Goal: Transaction & Acquisition: Download file/media

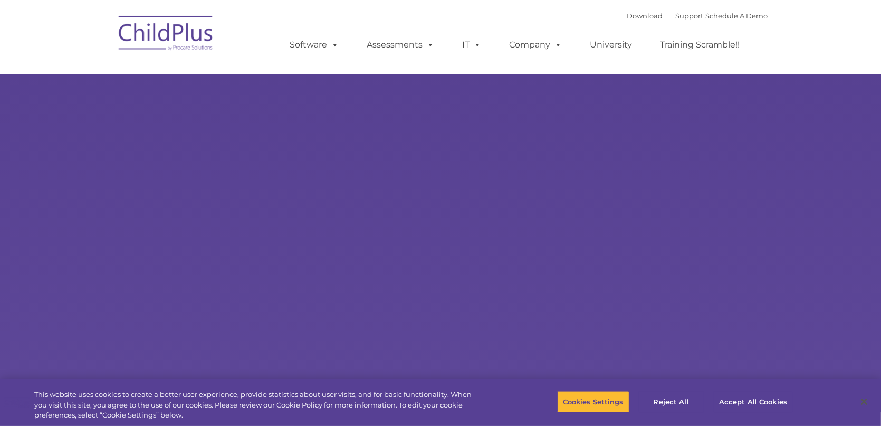
select select "MEDIUM"
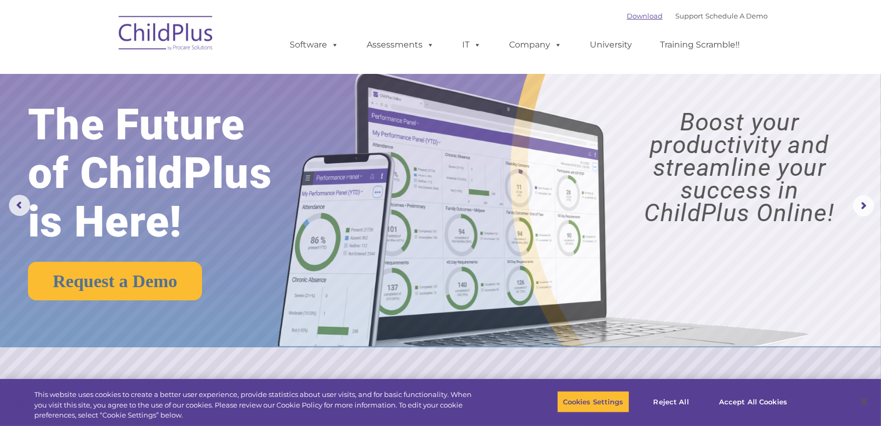
click at [638, 17] on link "Download" at bounding box center [644, 16] width 36 height 8
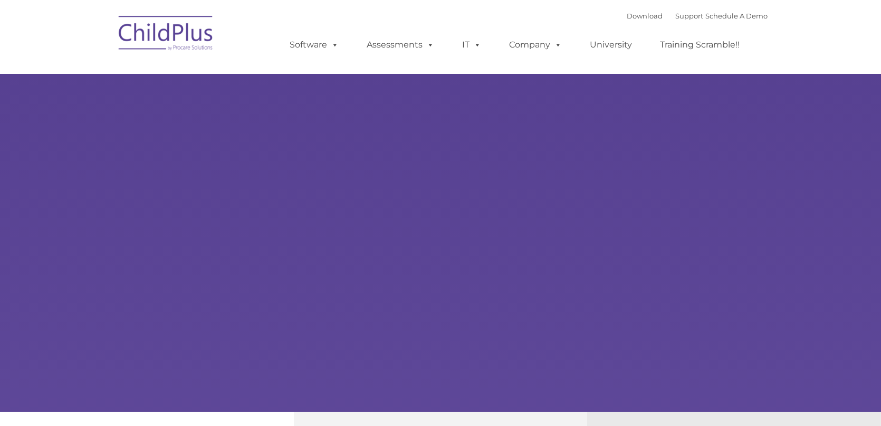
type input ""
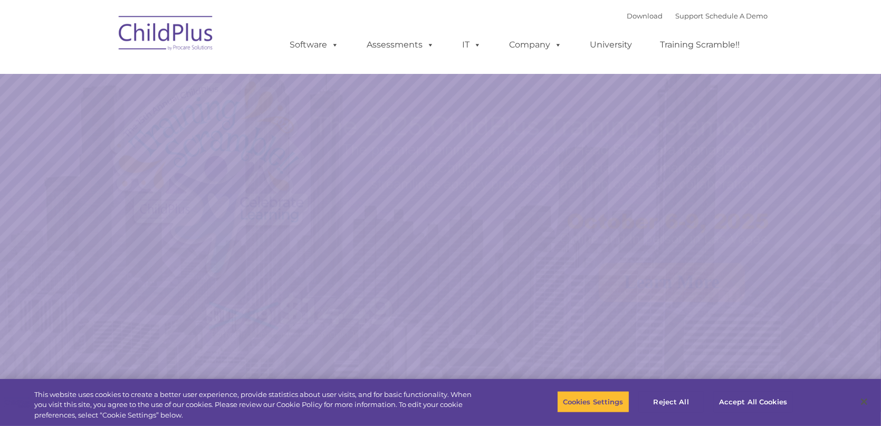
select select "MEDIUM"
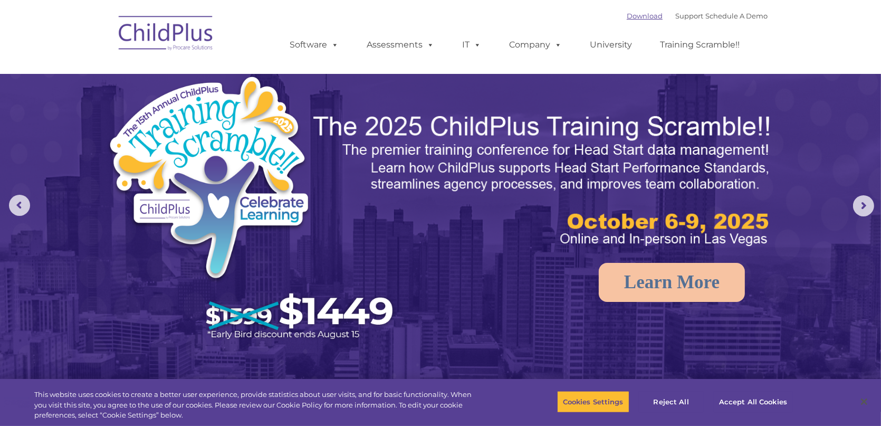
click at [641, 15] on link "Download" at bounding box center [644, 16] width 36 height 8
